Goal: Task Accomplishment & Management: Complete application form

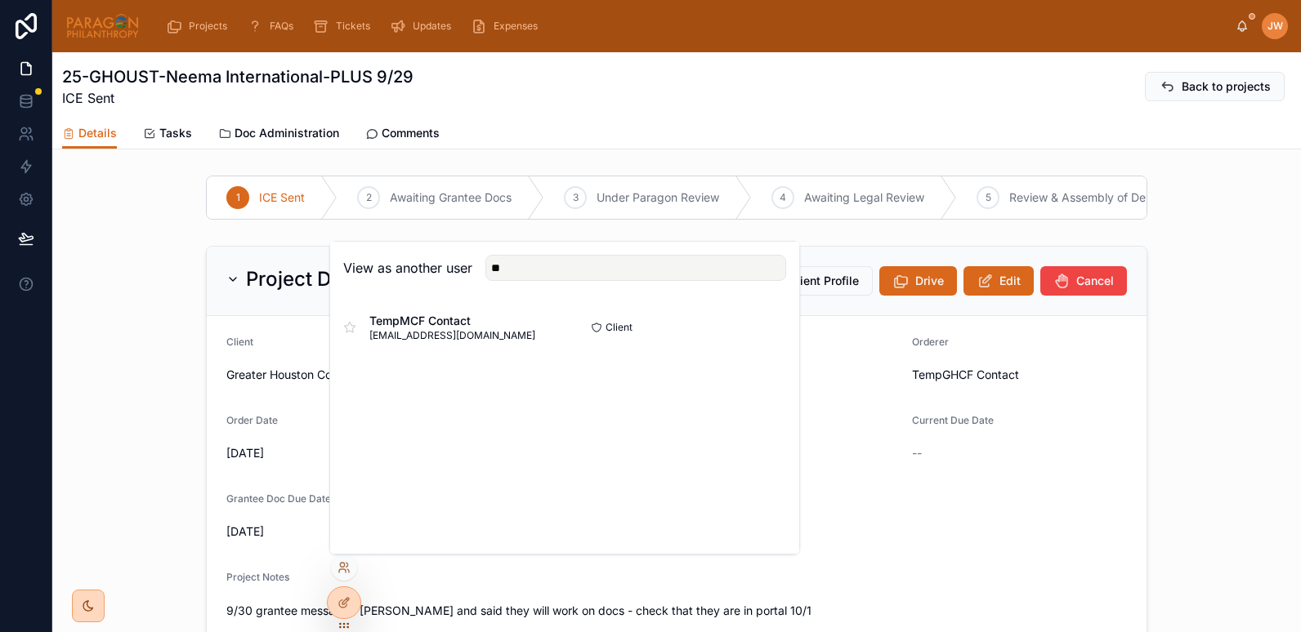
type input "*"
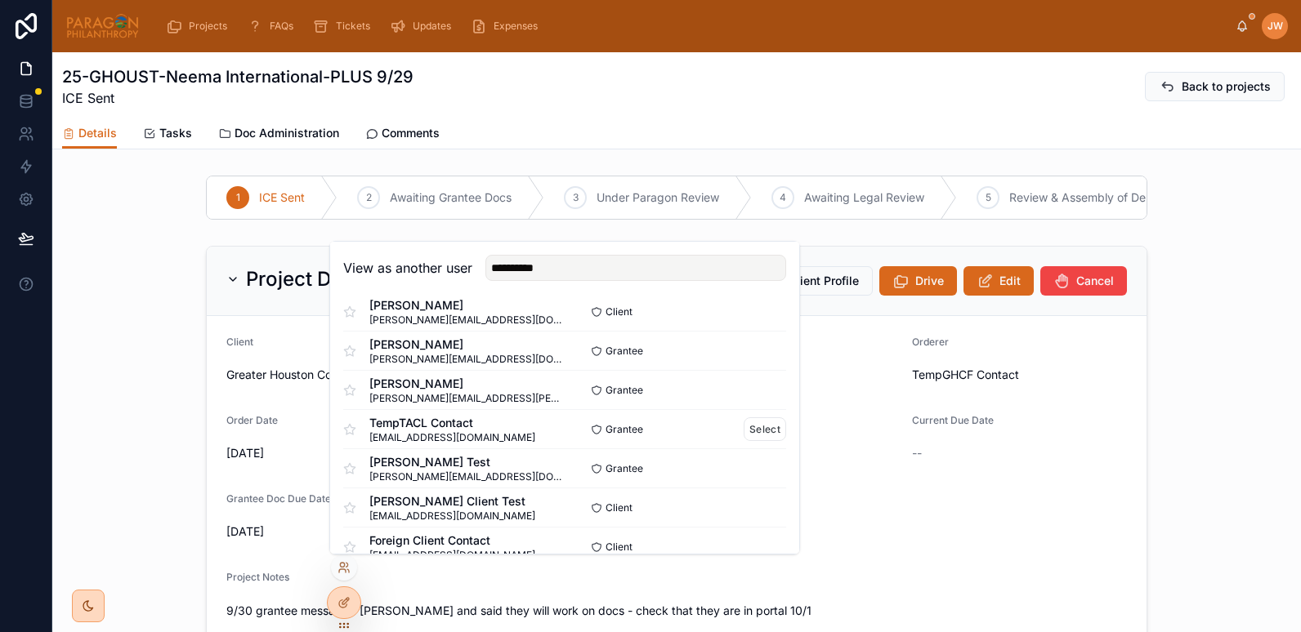
scroll to position [252, 0]
type input "**********"
click at [759, 506] on button "Select" at bounding box center [764, 507] width 42 height 24
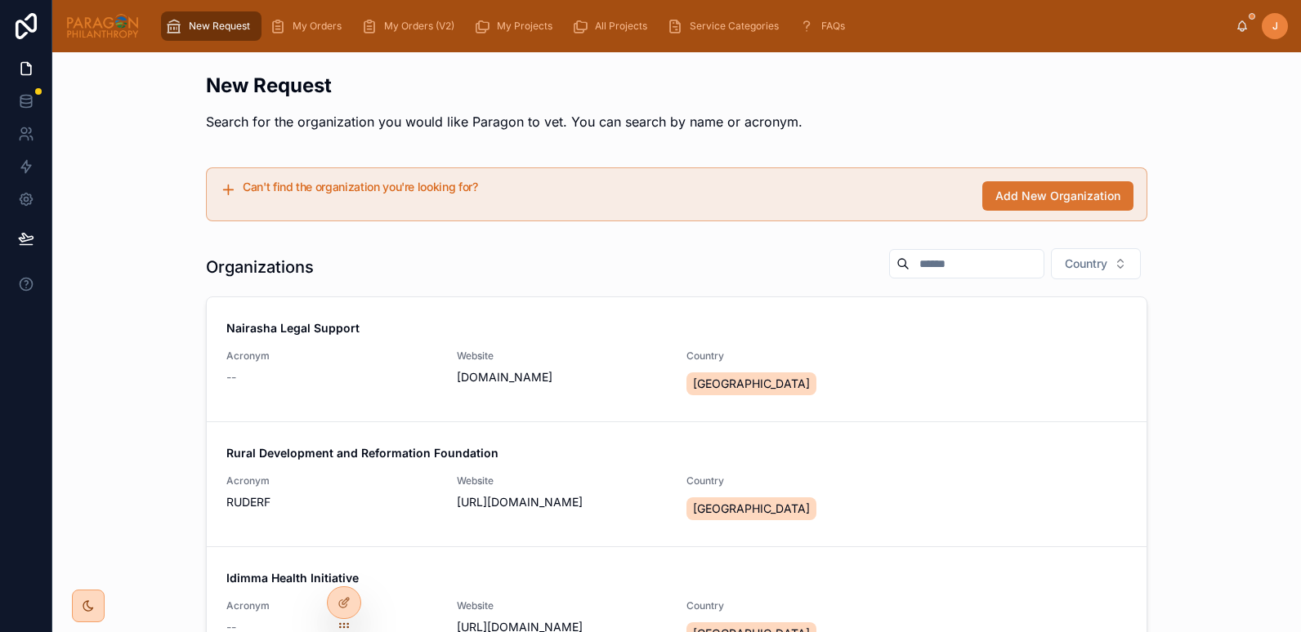
click at [1050, 192] on span "Add New Organization" at bounding box center [1057, 196] width 125 height 16
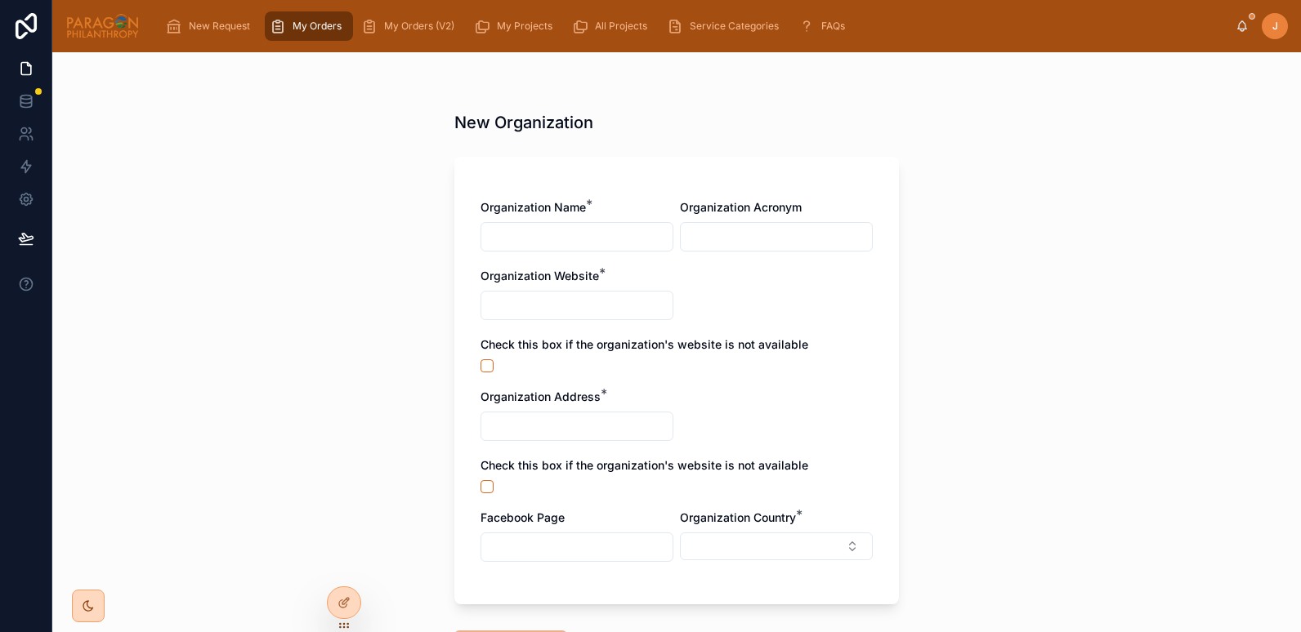
click at [554, 243] on input "text" at bounding box center [576, 236] width 191 height 23
click at [712, 244] on input "text" at bounding box center [776, 236] width 191 height 23
click at [503, 304] on input "text" at bounding box center [576, 305] width 191 height 23
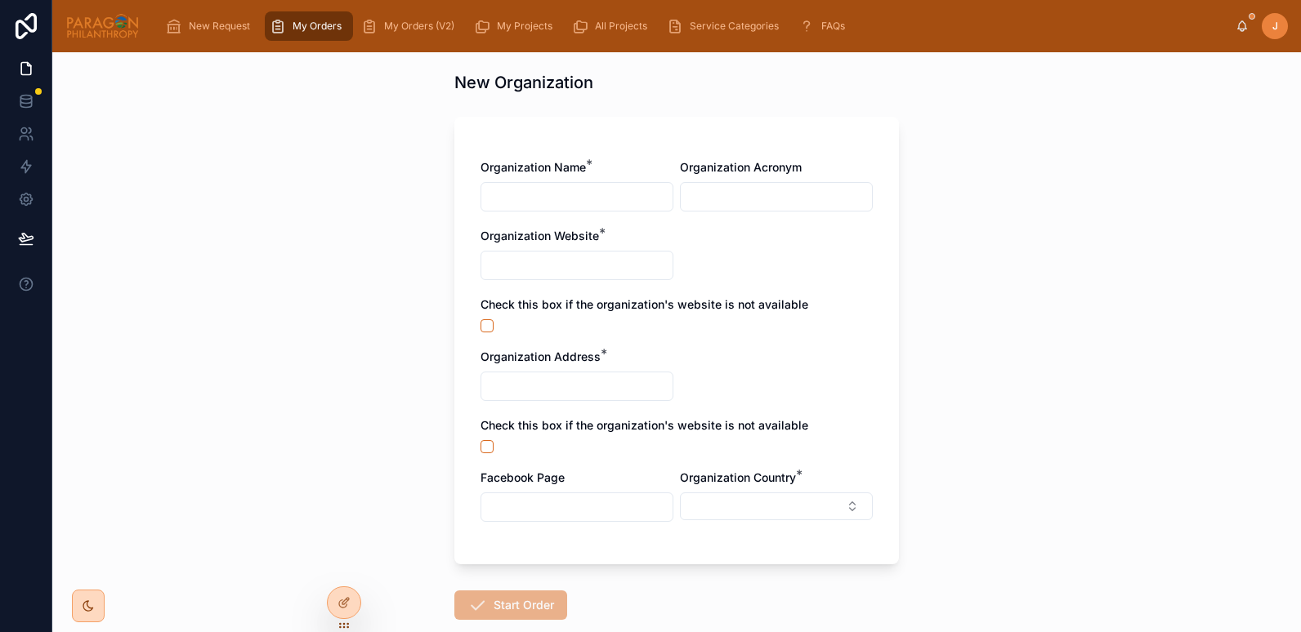
scroll to position [39, 0]
click at [339, 565] on icon at bounding box center [343, 567] width 13 height 13
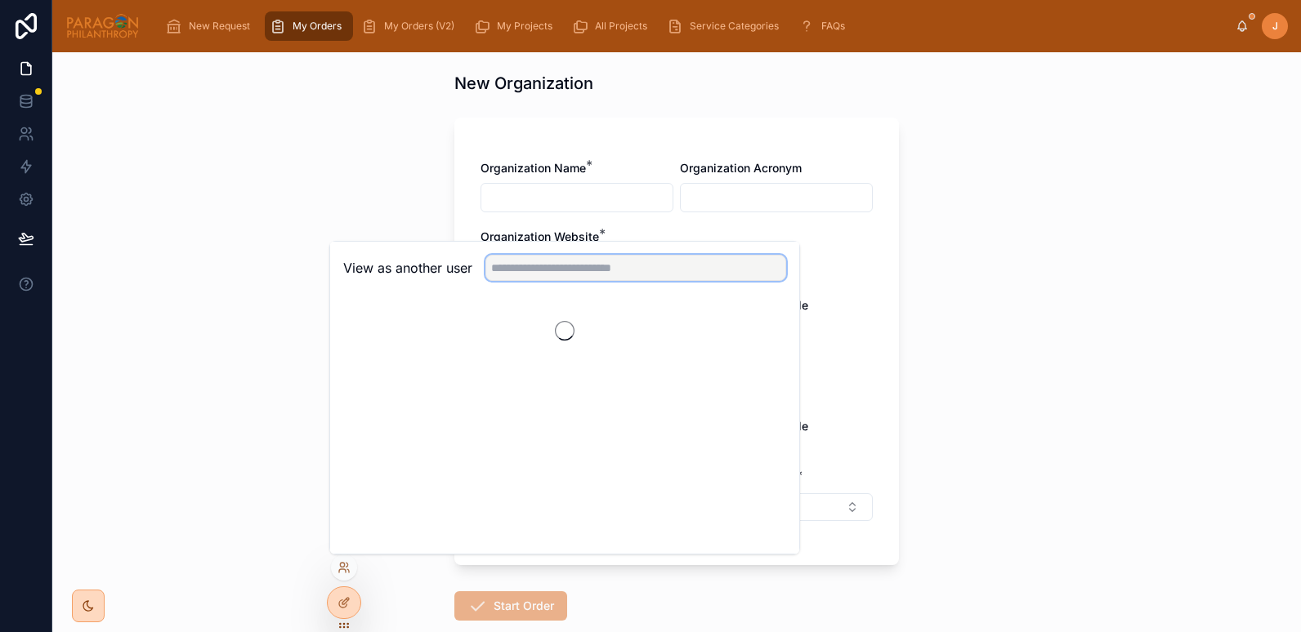
click at [551, 266] on input "text" at bounding box center [635, 268] width 301 height 26
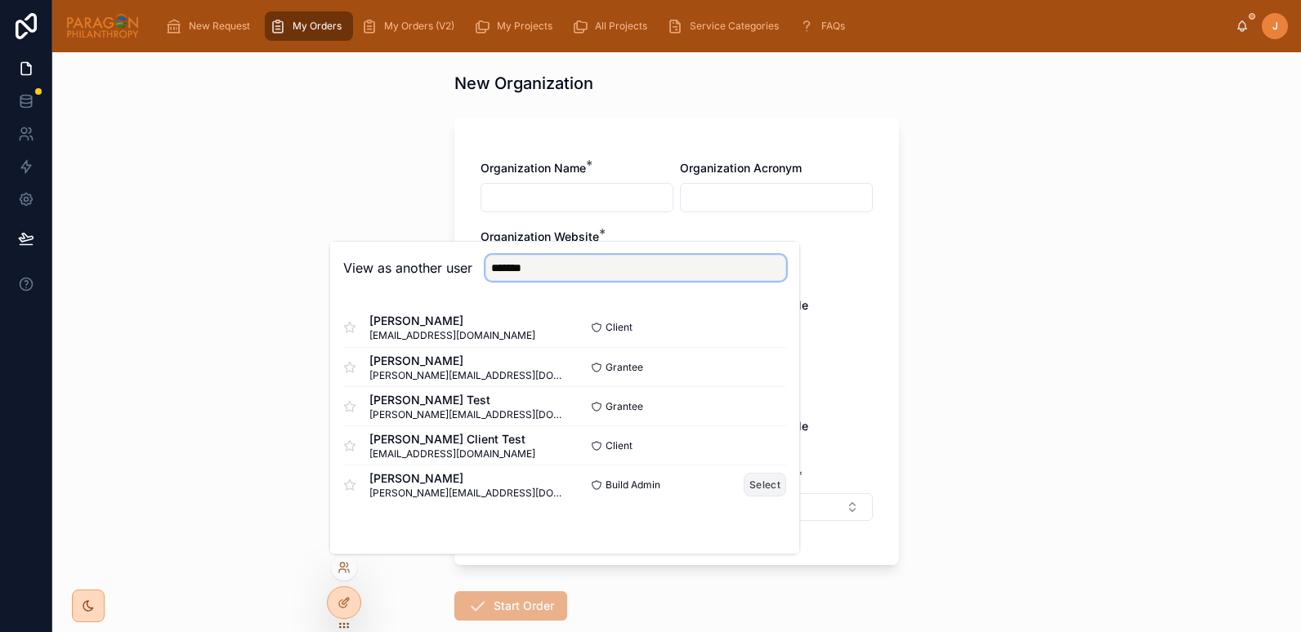
type input "*******"
click at [766, 481] on button "Select" at bounding box center [764, 485] width 42 height 24
